Goal: Obtain resource: Obtain resource

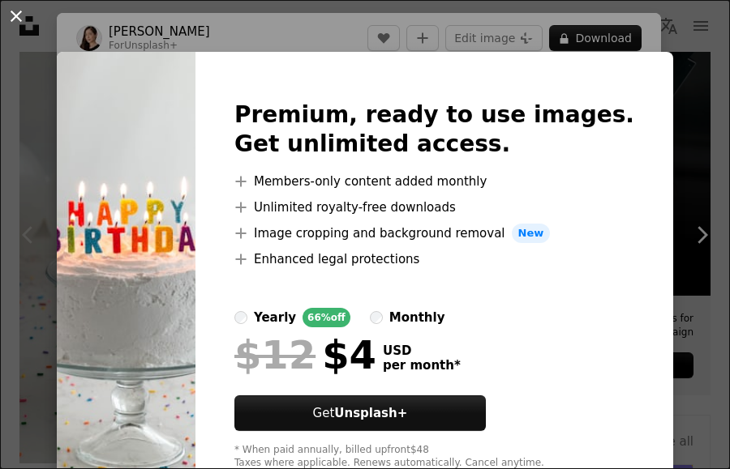
click at [15, 8] on button "An X shape" at bounding box center [15, 15] width 19 height 19
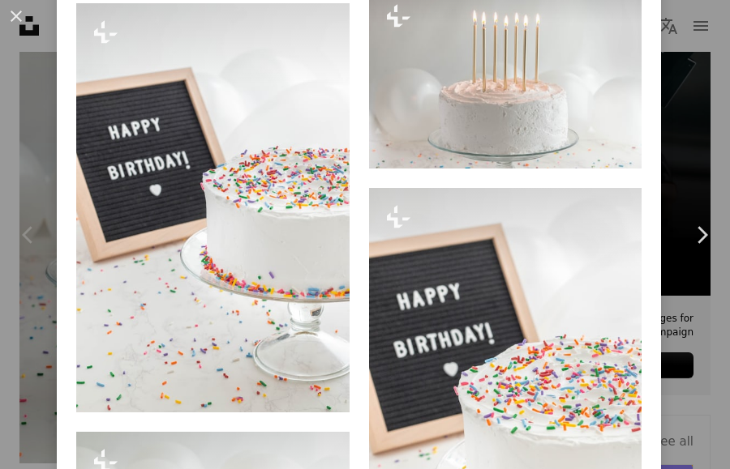
scroll to position [2189, 0]
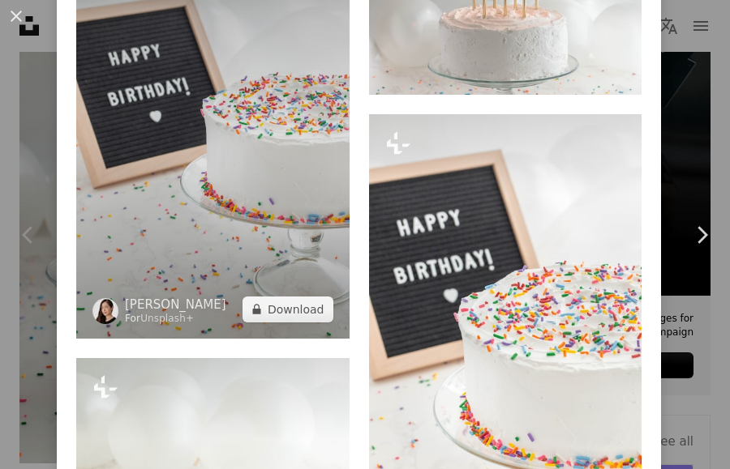
click at [238, 151] on img at bounding box center [212, 133] width 273 height 409
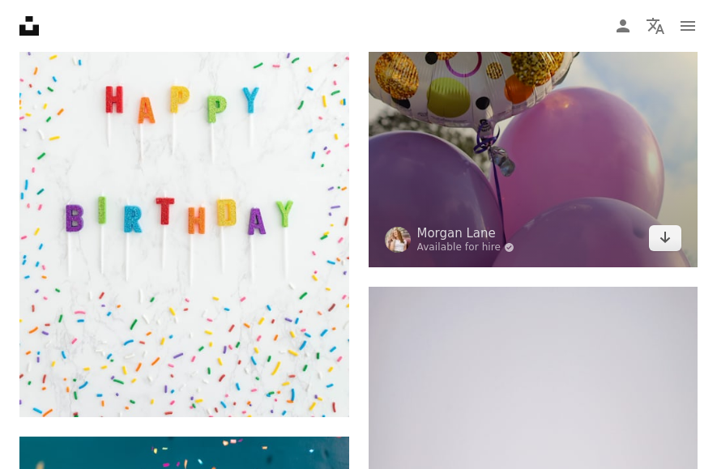
scroll to position [1540, 0]
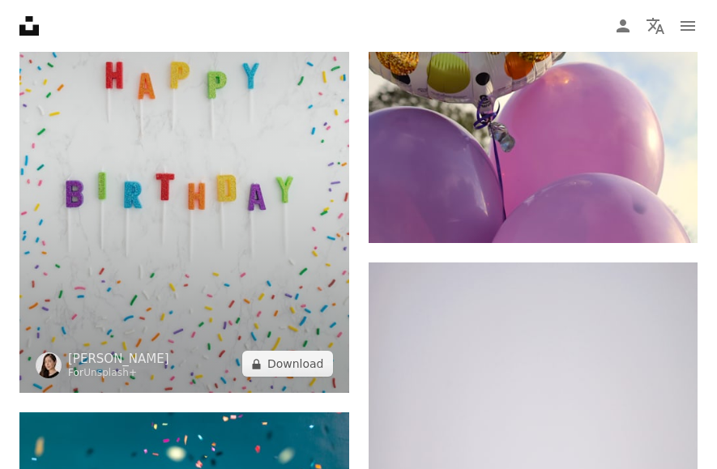
click at [256, 121] on img at bounding box center [184, 146] width 330 height 494
